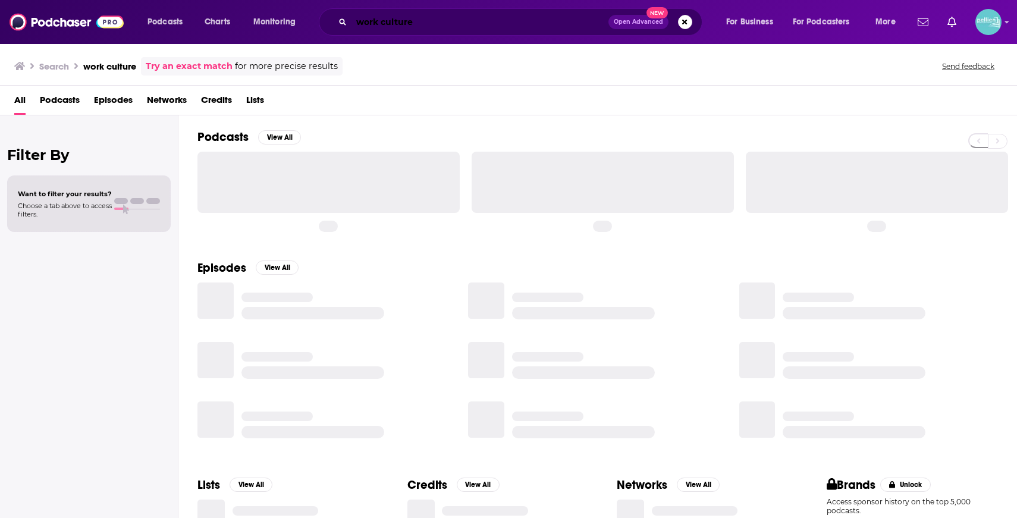
click at [512, 18] on input "work culture" at bounding box center [480, 21] width 257 height 19
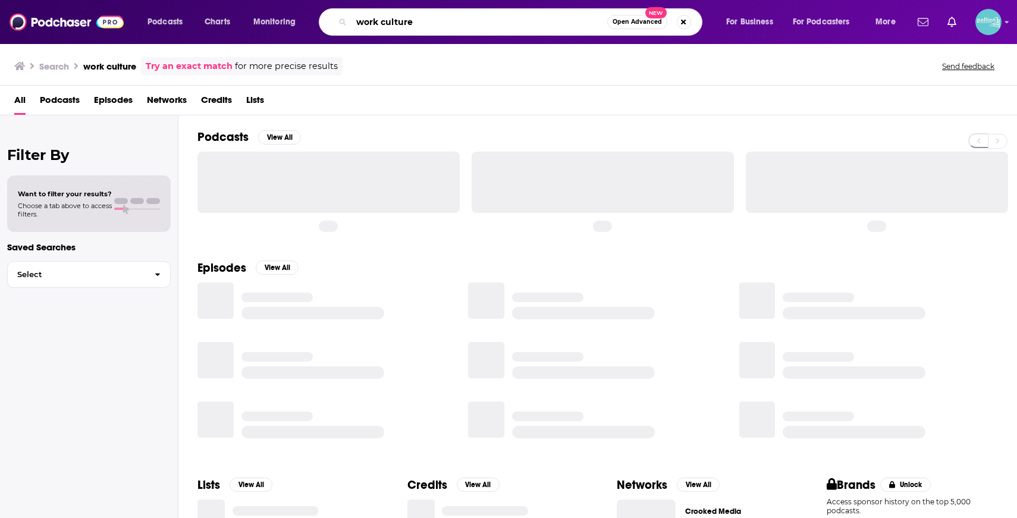
click at [512, 18] on input "work culture" at bounding box center [480, 21] width 256 height 19
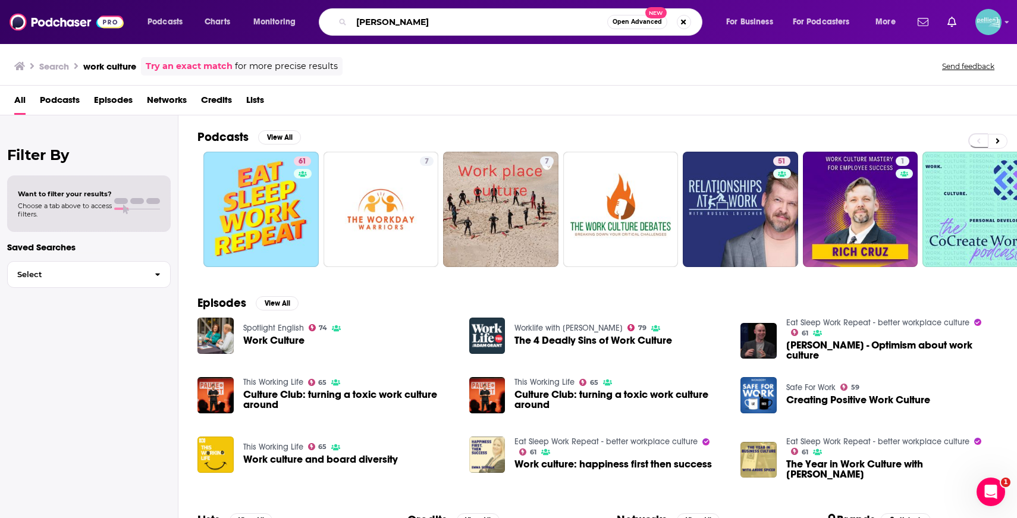
type input "prady tewarie"
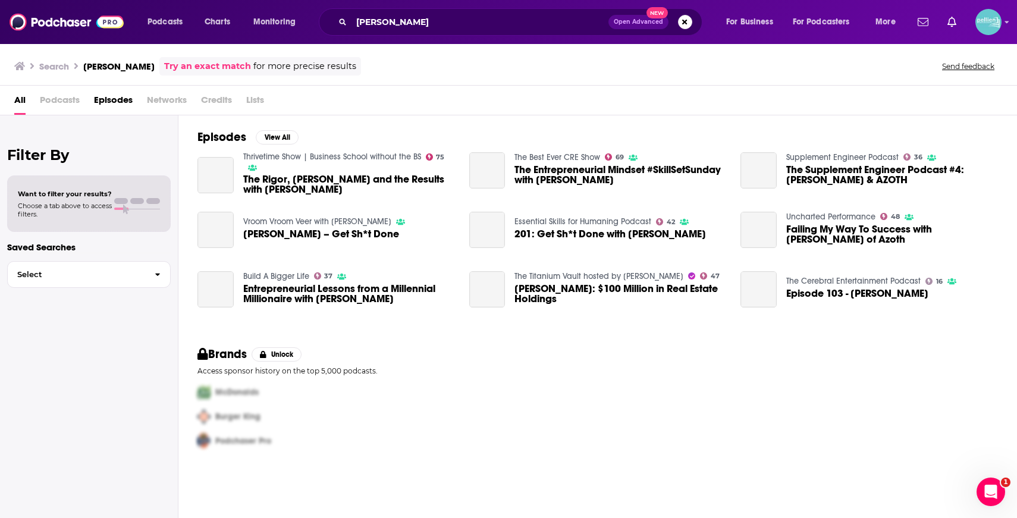
click at [112, 101] on span "Episodes" at bounding box center [113, 102] width 39 height 24
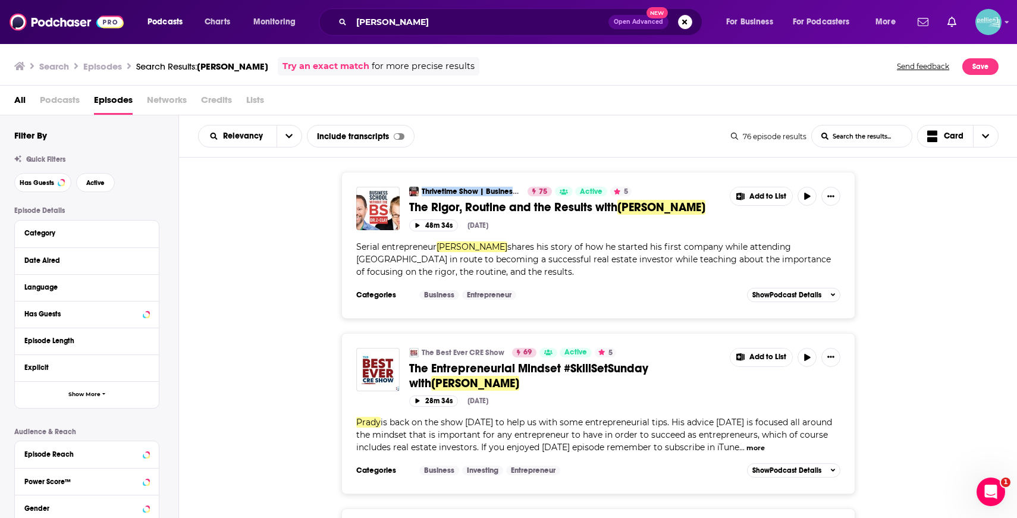
click at [514, 203] on span "The Rigor, Routine and the Results with" at bounding box center [513, 207] width 208 height 15
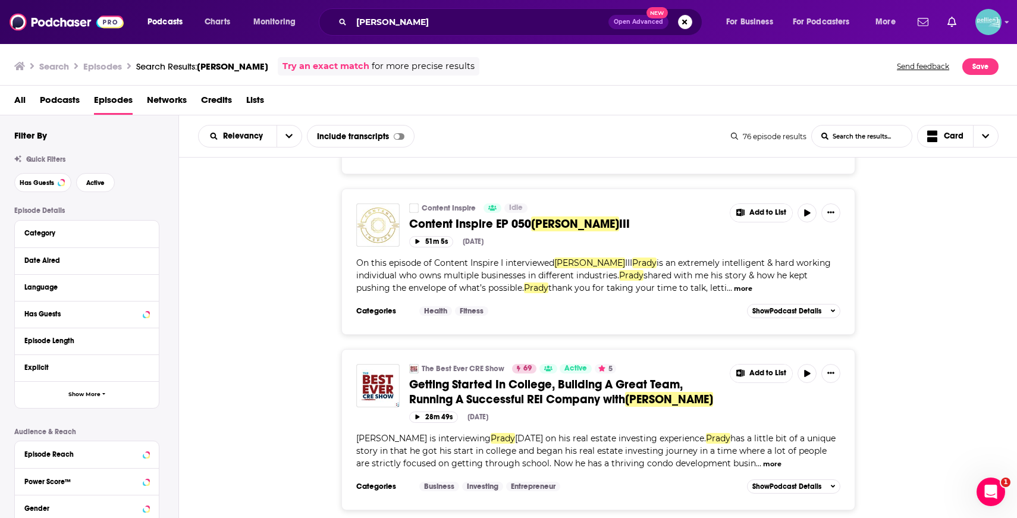
scroll to position [2001, 0]
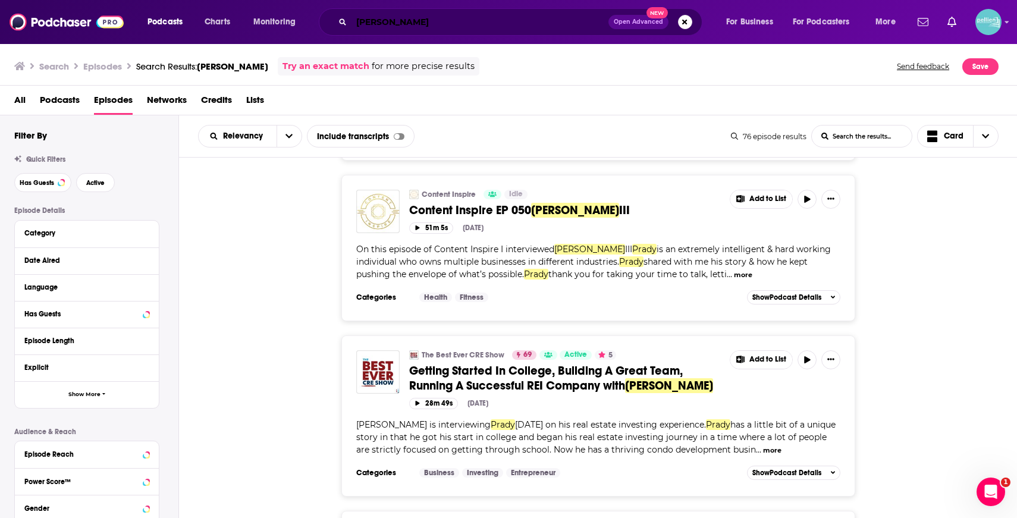
click at [471, 17] on input "prady tewarie" at bounding box center [480, 21] width 257 height 19
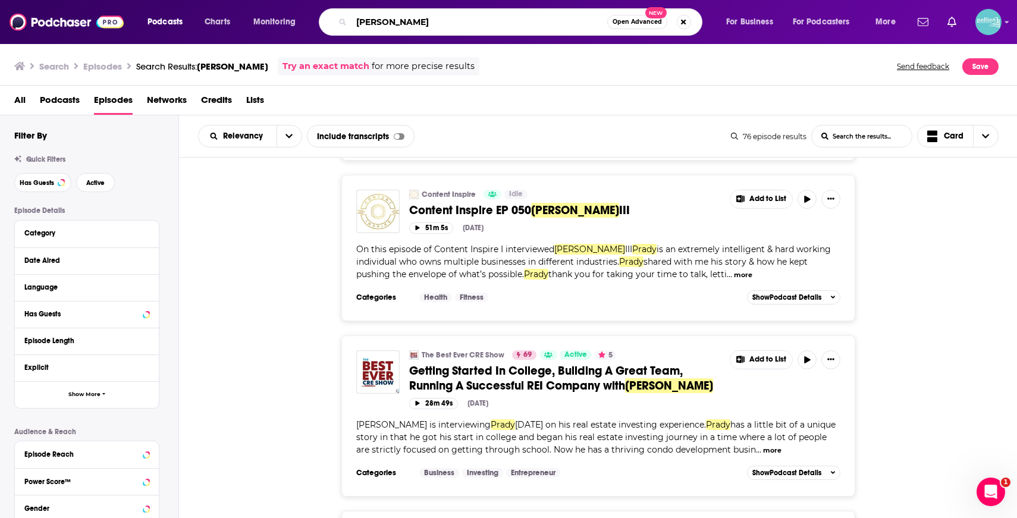
click at [471, 17] on input "prady tewarie" at bounding box center [480, 21] width 256 height 19
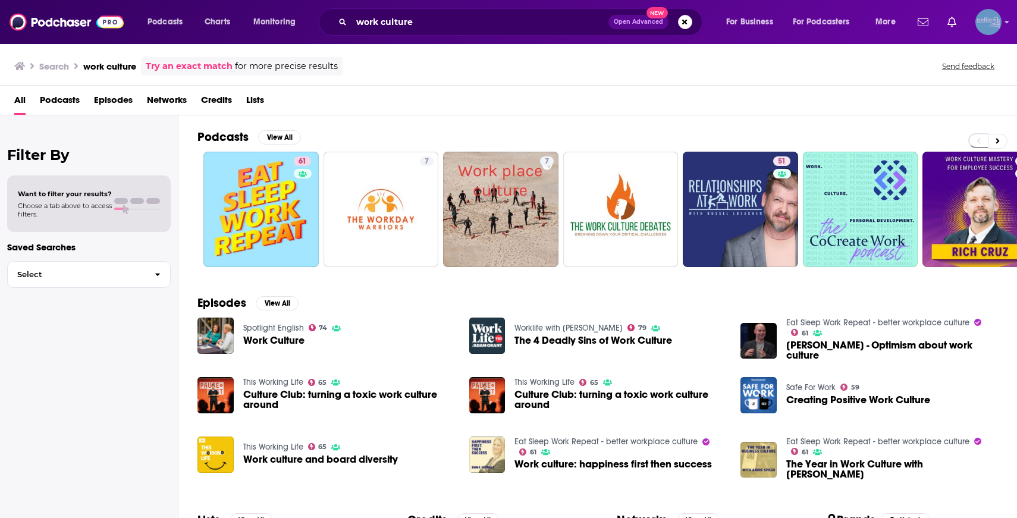
click at [993, 18] on img "Logged in as JessicaPellien" at bounding box center [989, 22] width 26 height 26
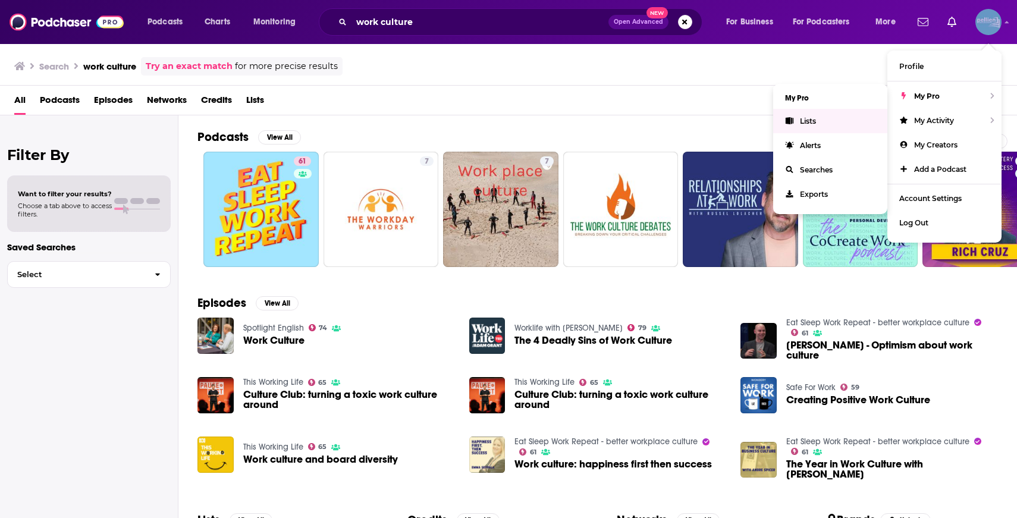
click at [833, 124] on link "Lists" at bounding box center [830, 121] width 114 height 24
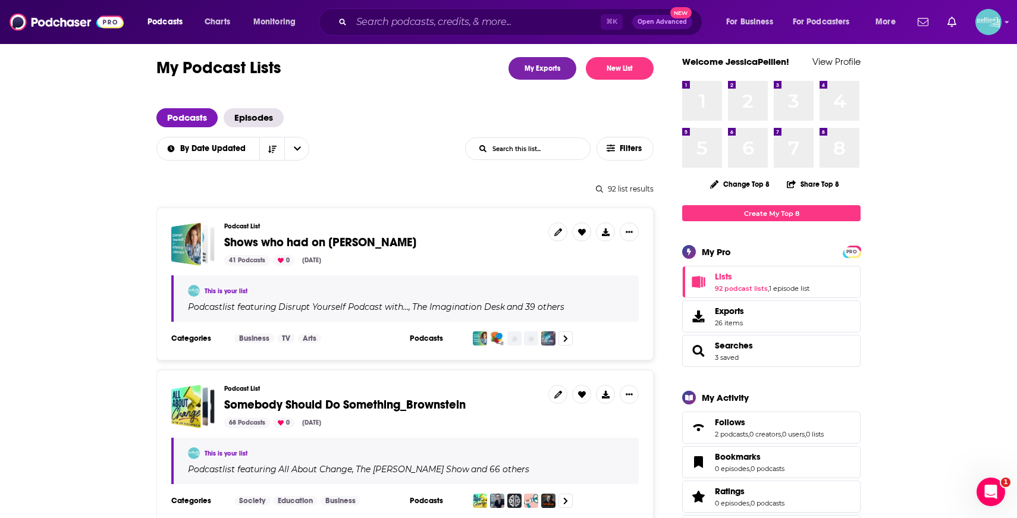
scroll to position [15, 0]
click at [363, 234] on span "Shows who had on [PERSON_NAME]" at bounding box center [320, 241] width 192 height 15
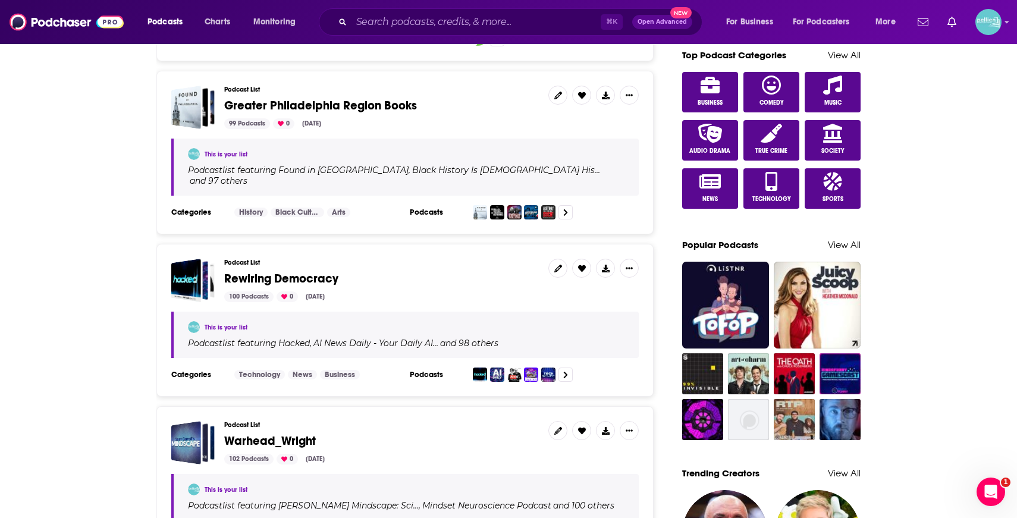
scroll to position [743, 0]
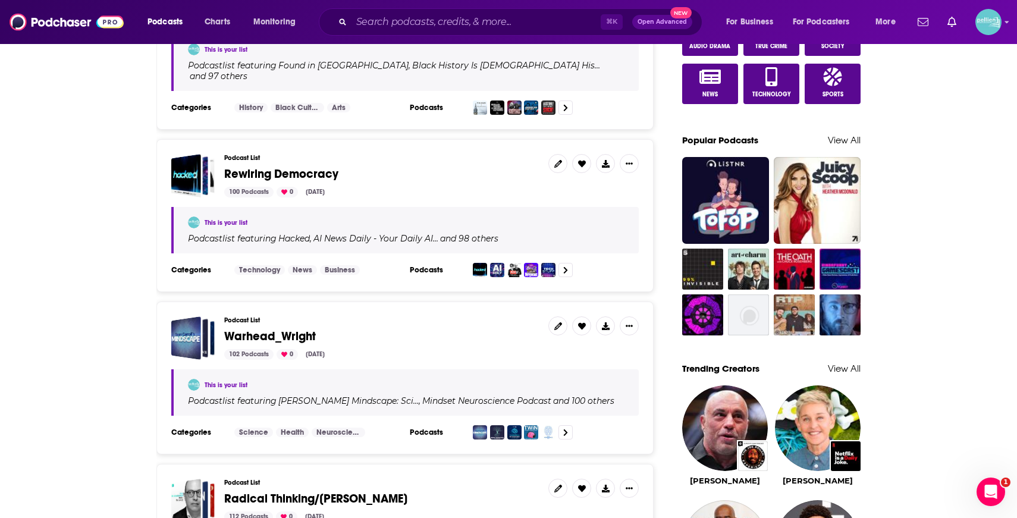
click at [307, 167] on span "Rewiring Democracy" at bounding box center [281, 174] width 114 height 15
